Goal: Communication & Community: Answer question/provide support

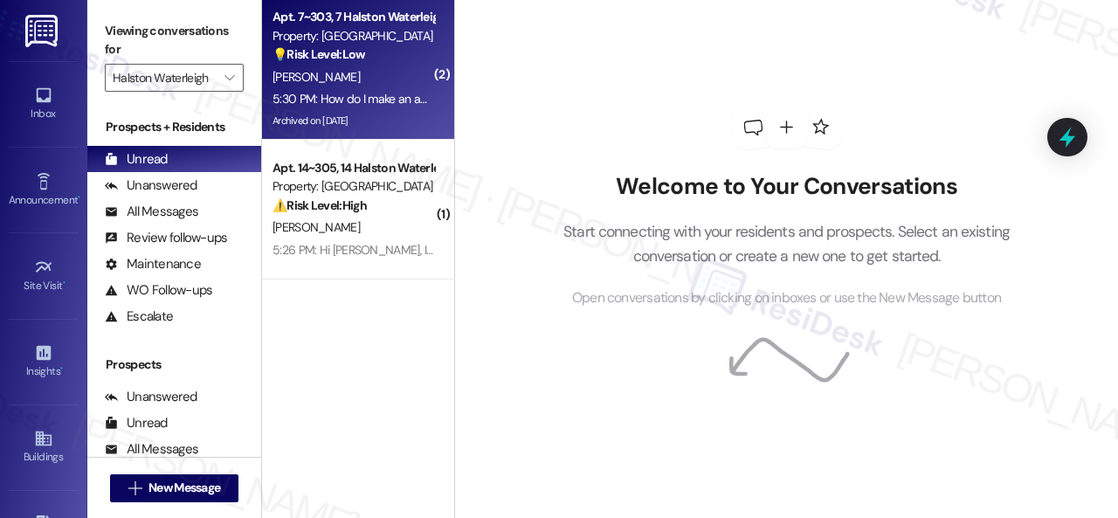
click at [407, 78] on div "L. Silva" at bounding box center [353, 77] width 165 height 22
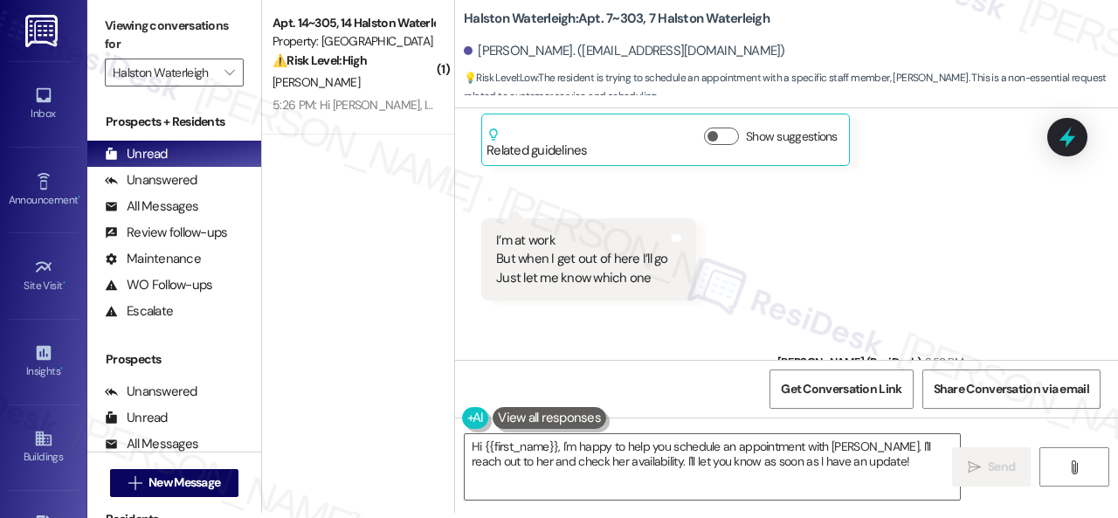
scroll to position [91405, 0]
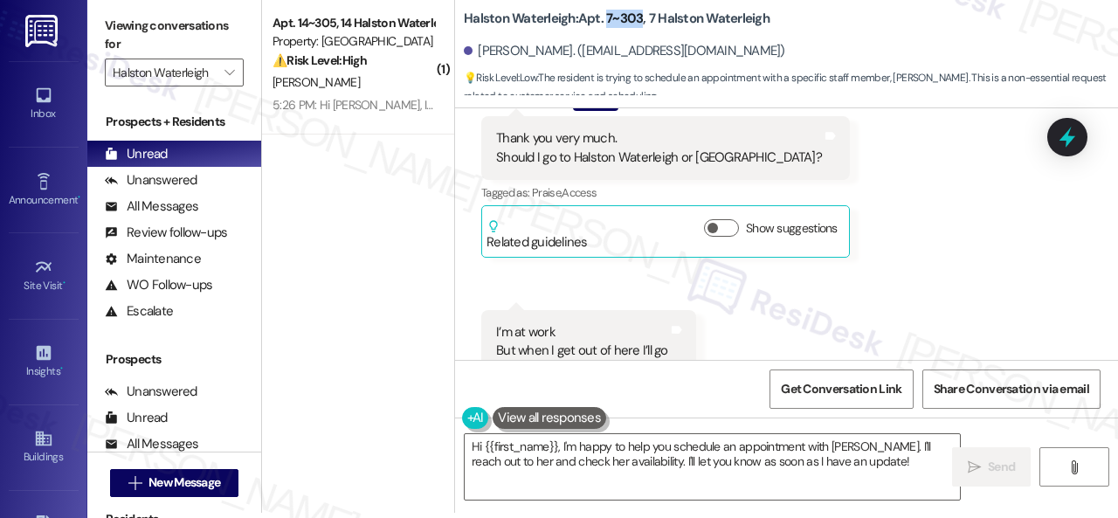
drag, startPoint x: 604, startPoint y: 20, endPoint x: 639, endPoint y: 18, distance: 35.0
click at [639, 18] on b "Halston Waterleigh: Apt. 7~303, 7 Halston Waterleigh" at bounding box center [617, 19] width 306 height 18
copy b "7~303"
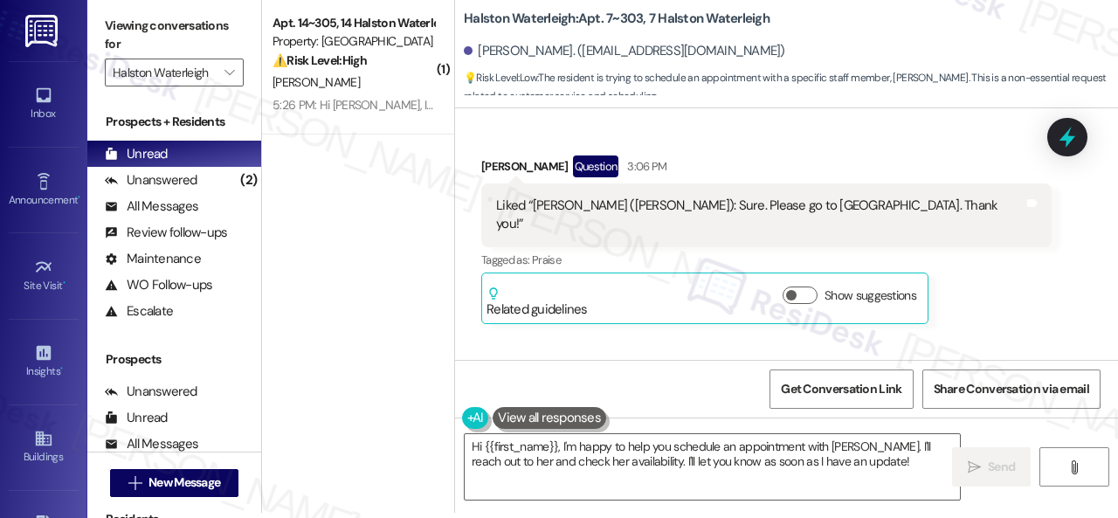
drag, startPoint x: 489, startPoint y: 298, endPoint x: 788, endPoint y: 299, distance: 298.6
copy div "How do I make an appointment to be seen by [PERSON_NAME]?"
drag, startPoint x: 410, startPoint y: 441, endPoint x: 852, endPoint y: 462, distance: 442.3
click at [743, 479] on textarea "Hi {{first_name}}, I'm happy to help you schedule an appointment with Valeria. …" at bounding box center [712, 466] width 495 height 65
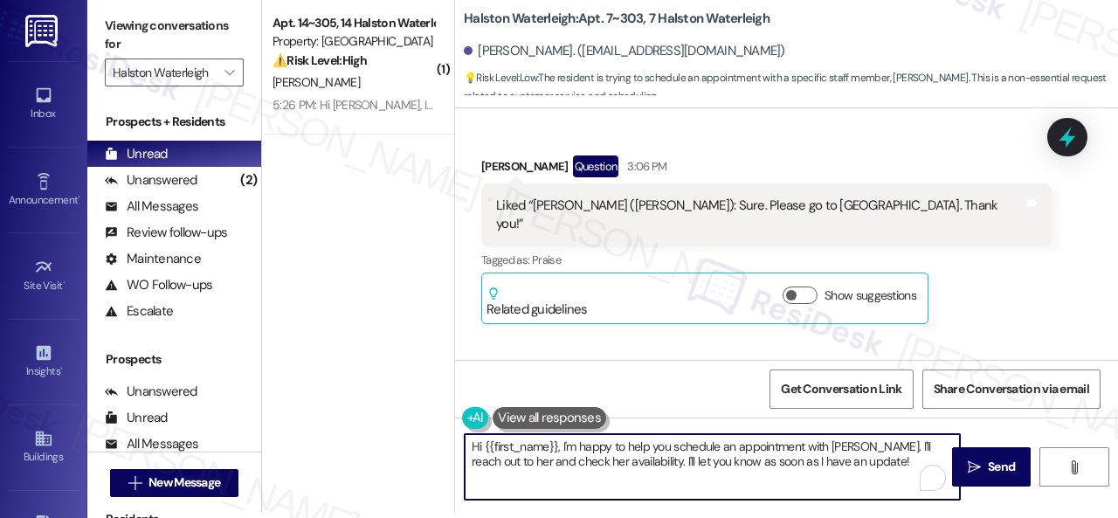
drag, startPoint x: 852, startPoint y: 462, endPoint x: 653, endPoint y: 465, distance: 199.1
click at [470, 448] on textarea "Hi {{first_name}}, I'm happy to help you schedule an appointment with Valeria. …" at bounding box center [712, 466] width 495 height 65
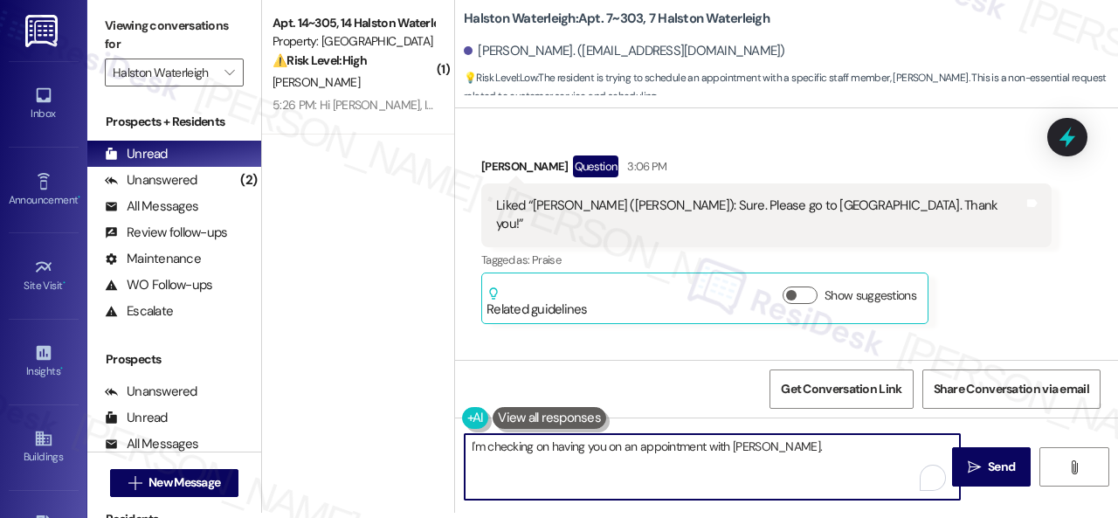
click at [799, 448] on textarea "I'm checking on having you on an appointment with Valeria." at bounding box center [712, 466] width 495 height 65
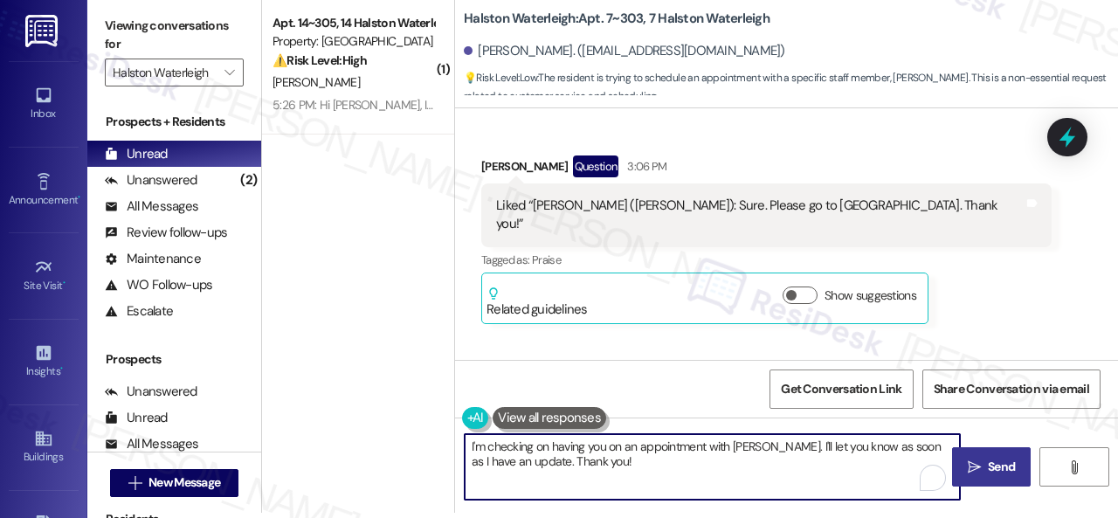
type textarea "I'm checking on having you on an appointment with [PERSON_NAME]. I'll let you k…"
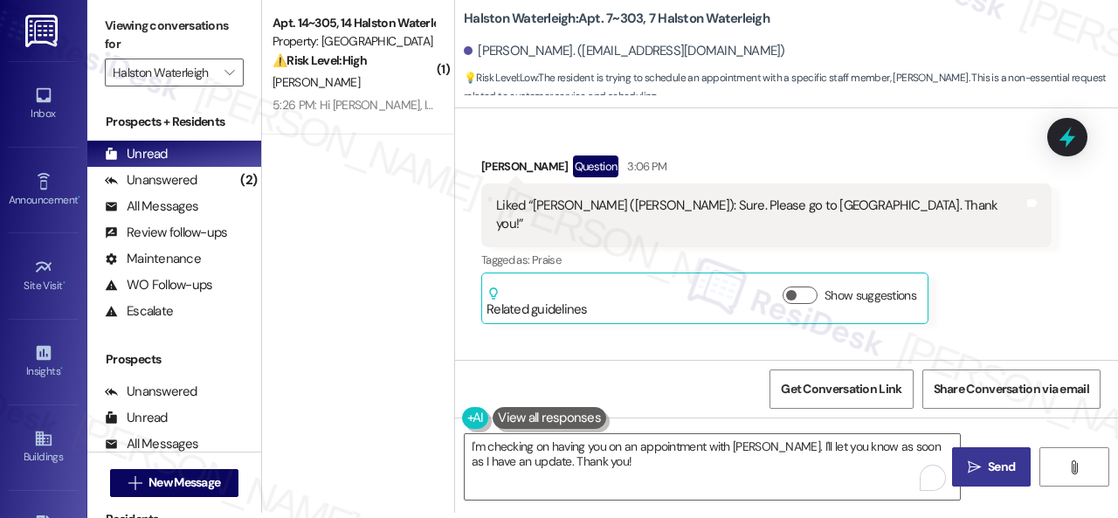
click at [975, 464] on span " Send" at bounding box center [991, 467] width 55 height 18
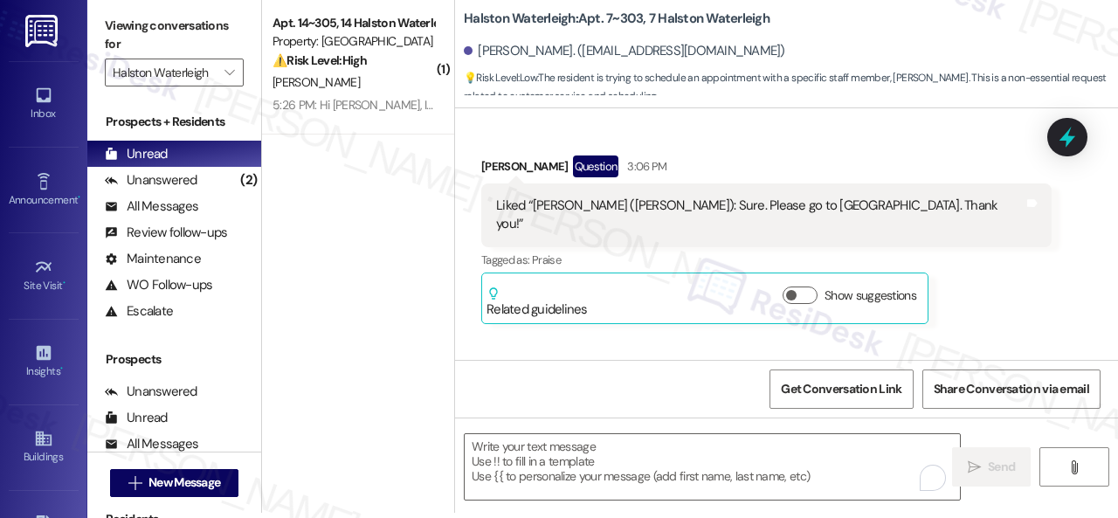
type textarea "Fetching suggested responses. Please feel free to read through the conversation…"
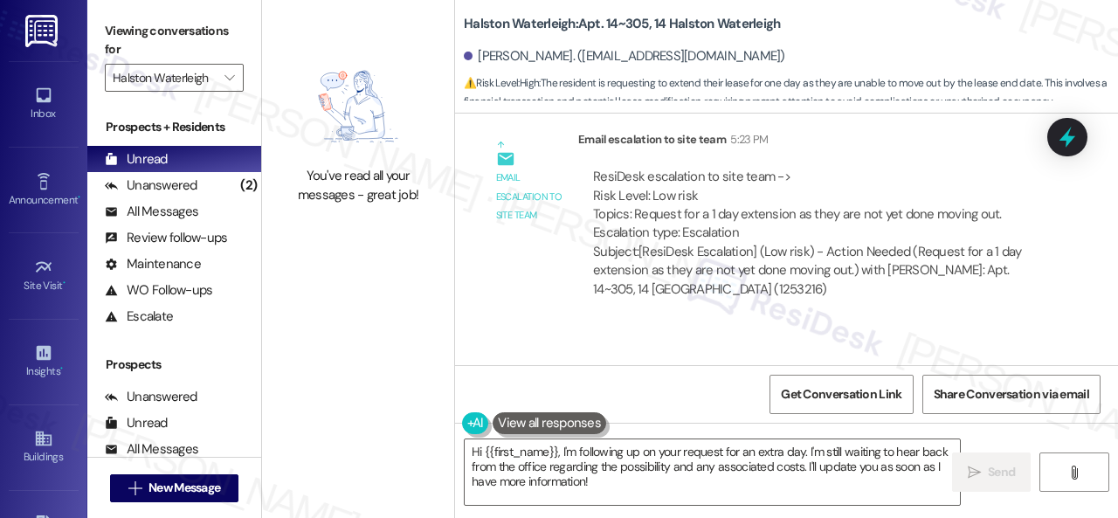
scroll to position [42268, 0]
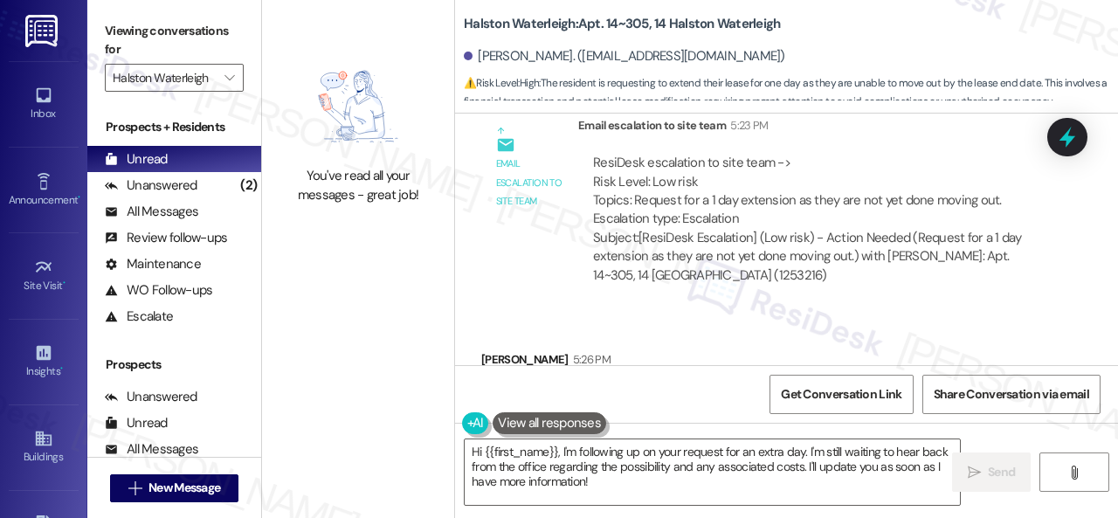
click at [360, 400] on div "You've read all your messages - great job! Halston Waterleigh: Apt. 14~305, 14 …" at bounding box center [690, 259] width 856 height 518
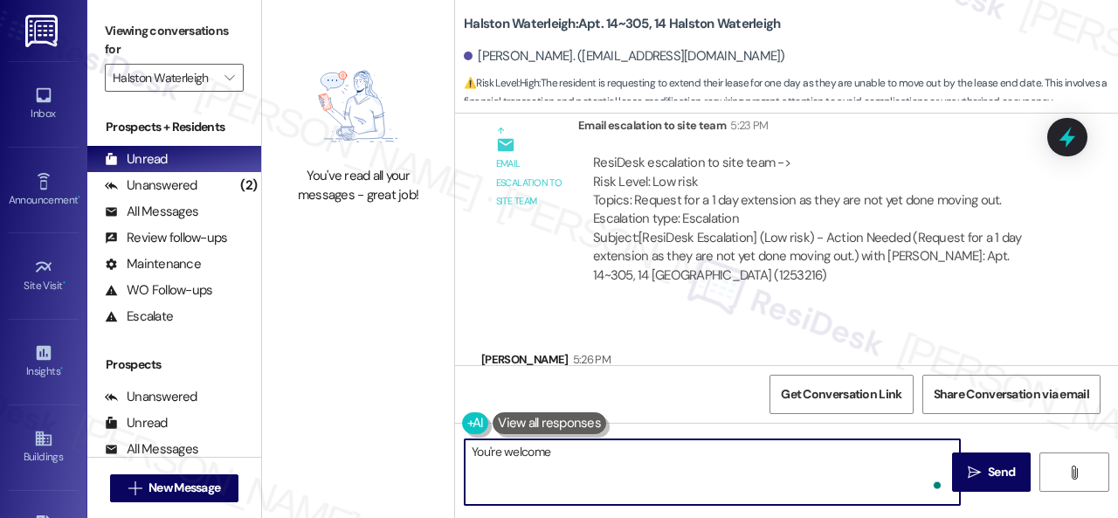
type textarea "You're welcome."
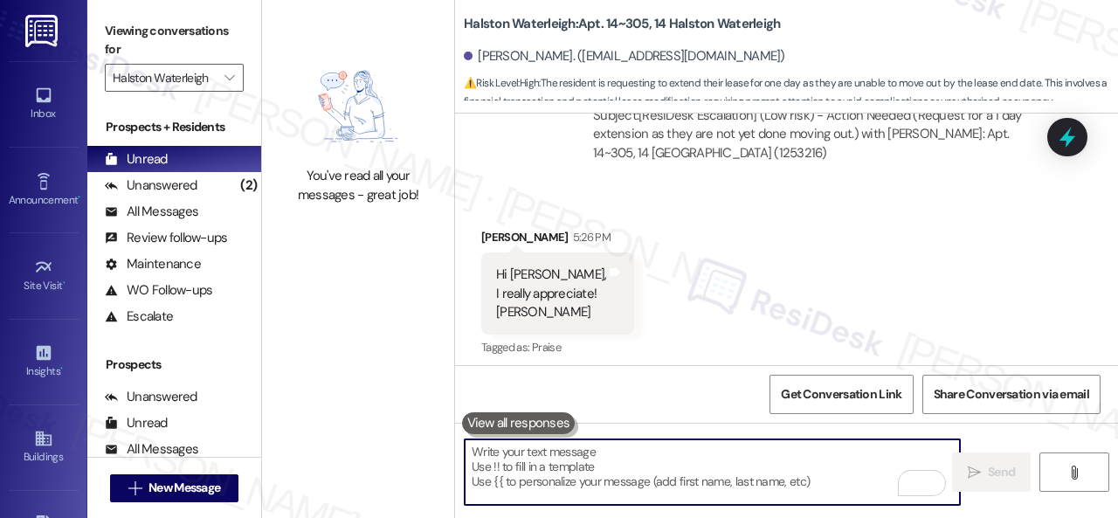
scroll to position [5, 0]
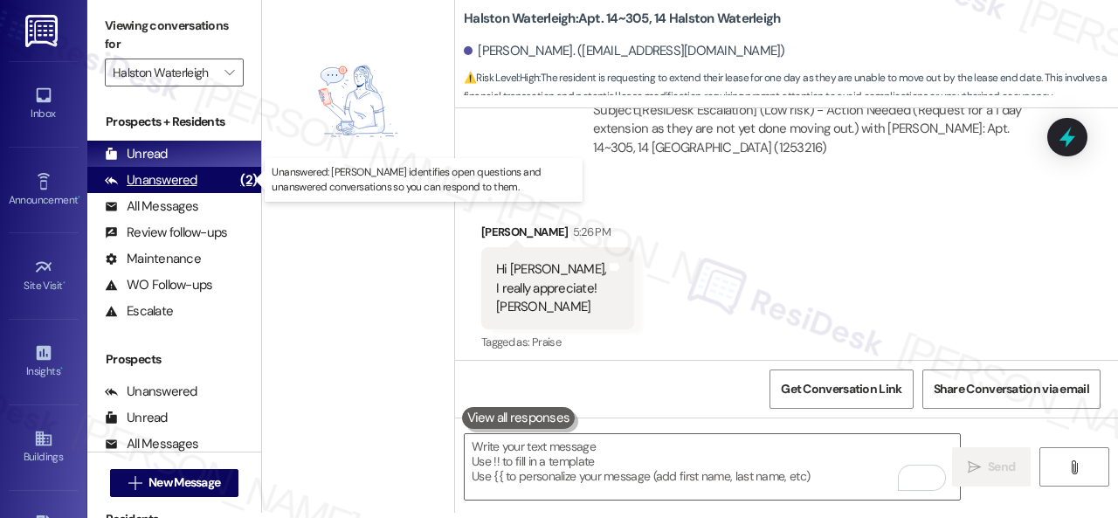
click at [166, 178] on div "Unanswered" at bounding box center [151, 180] width 93 height 18
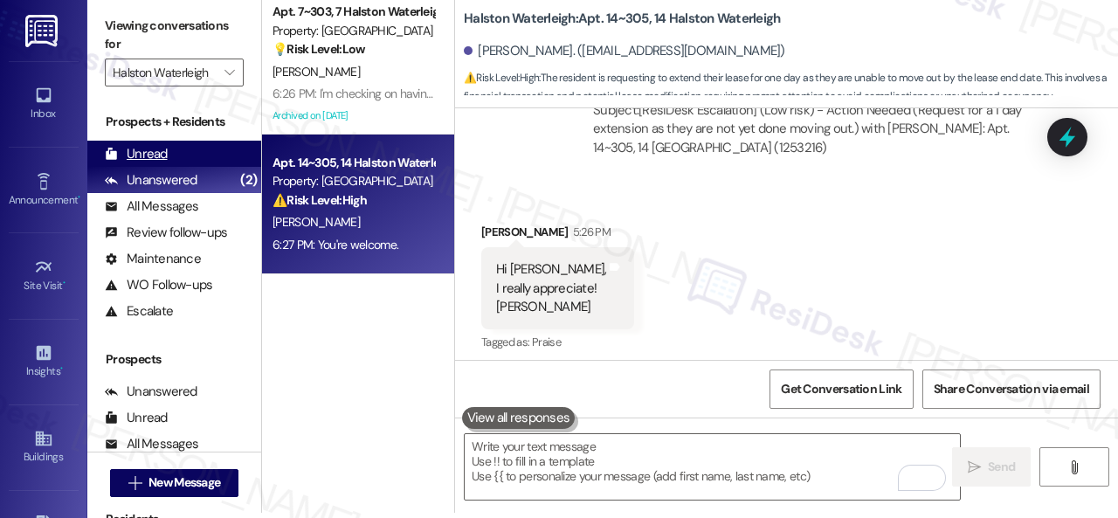
click at [141, 153] on div "Unread" at bounding box center [136, 154] width 63 height 18
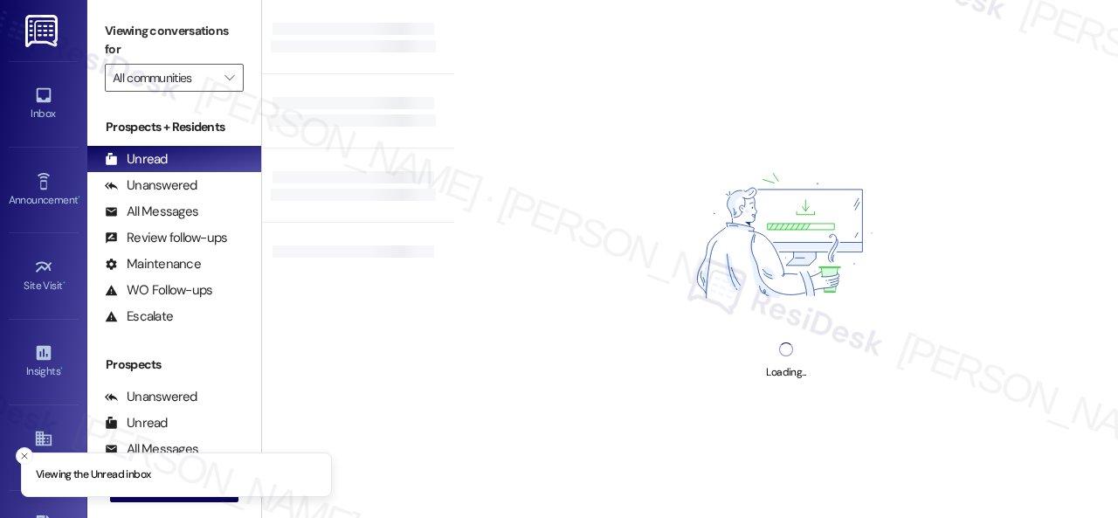
type input "Halston Waterleigh"
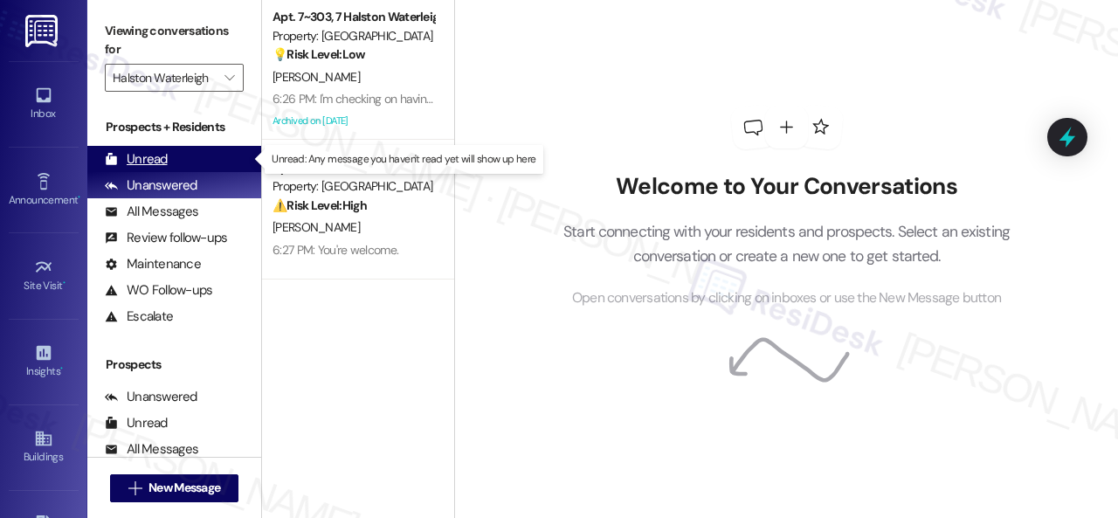
click at [141, 162] on div "Unread" at bounding box center [136, 159] width 63 height 18
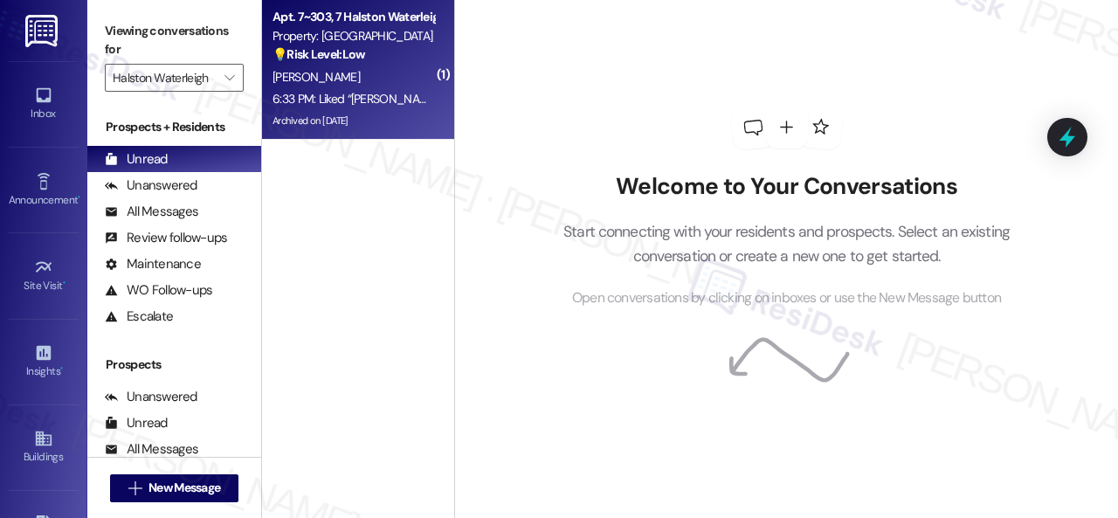
click at [356, 89] on div "6:33 PM: Liked “[PERSON_NAME] ([PERSON_NAME]): I'm checking on having you on an…" at bounding box center [353, 99] width 165 height 22
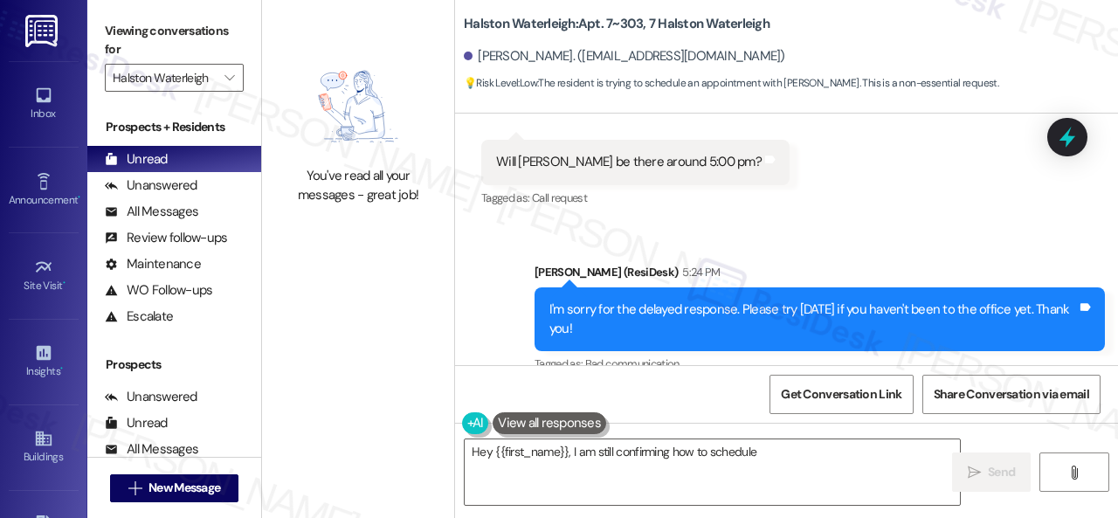
scroll to position [92258, 0]
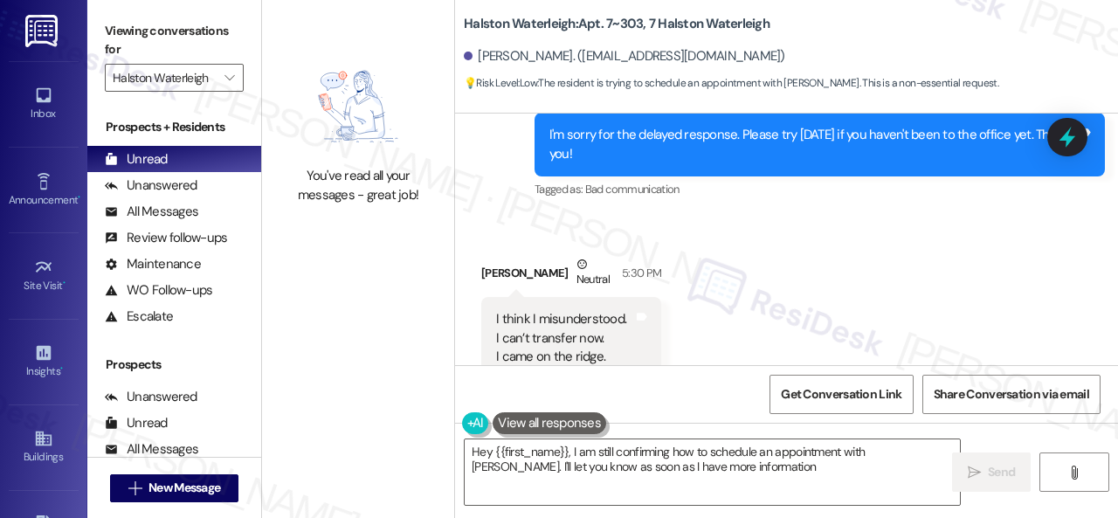
type textarea "Hey {{first_name}}, I am still confirming how to schedule an appointment with […"
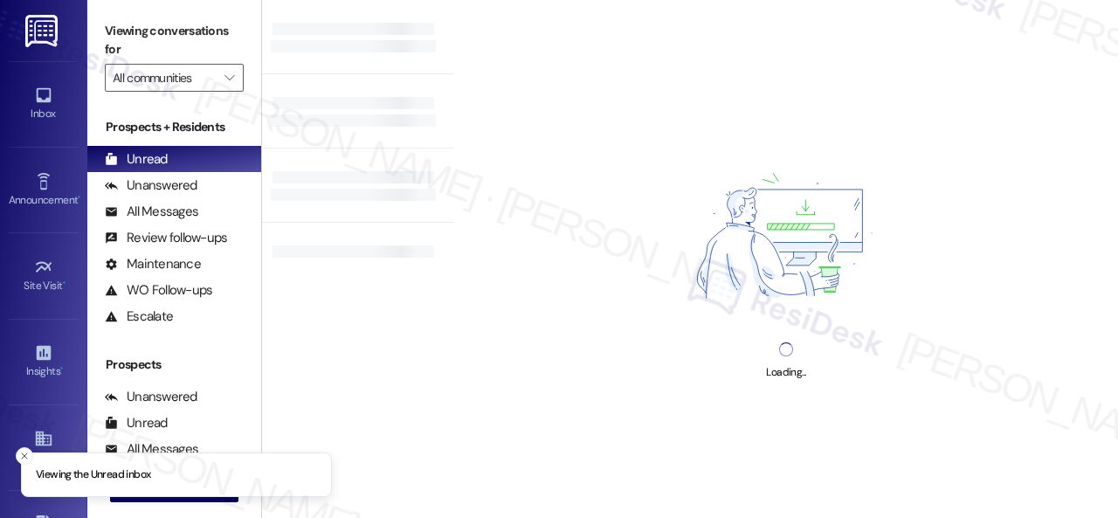
type input "Halston Waterleigh"
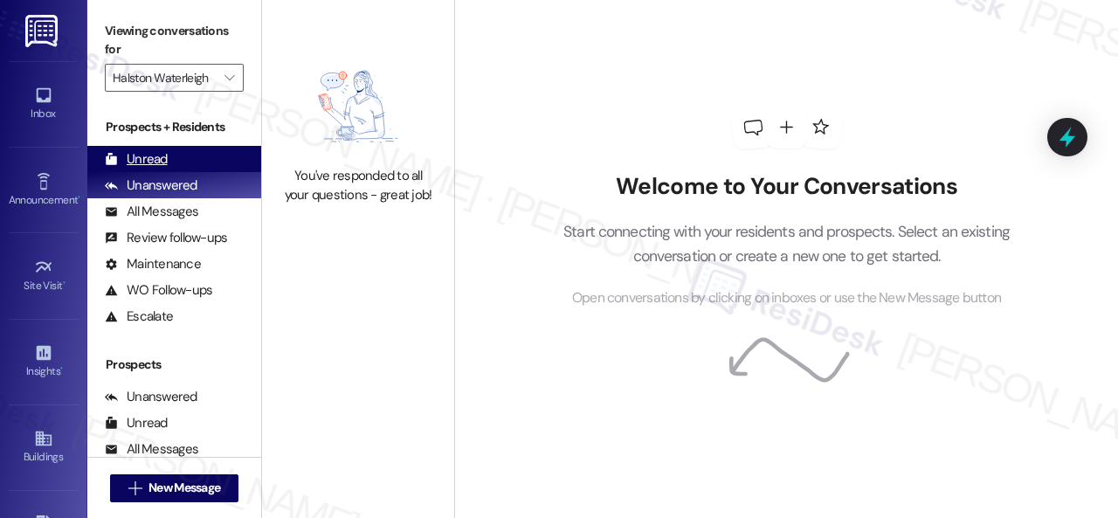
click at [136, 156] on div "Unread" at bounding box center [136, 159] width 63 height 18
